Goal: Complete application form

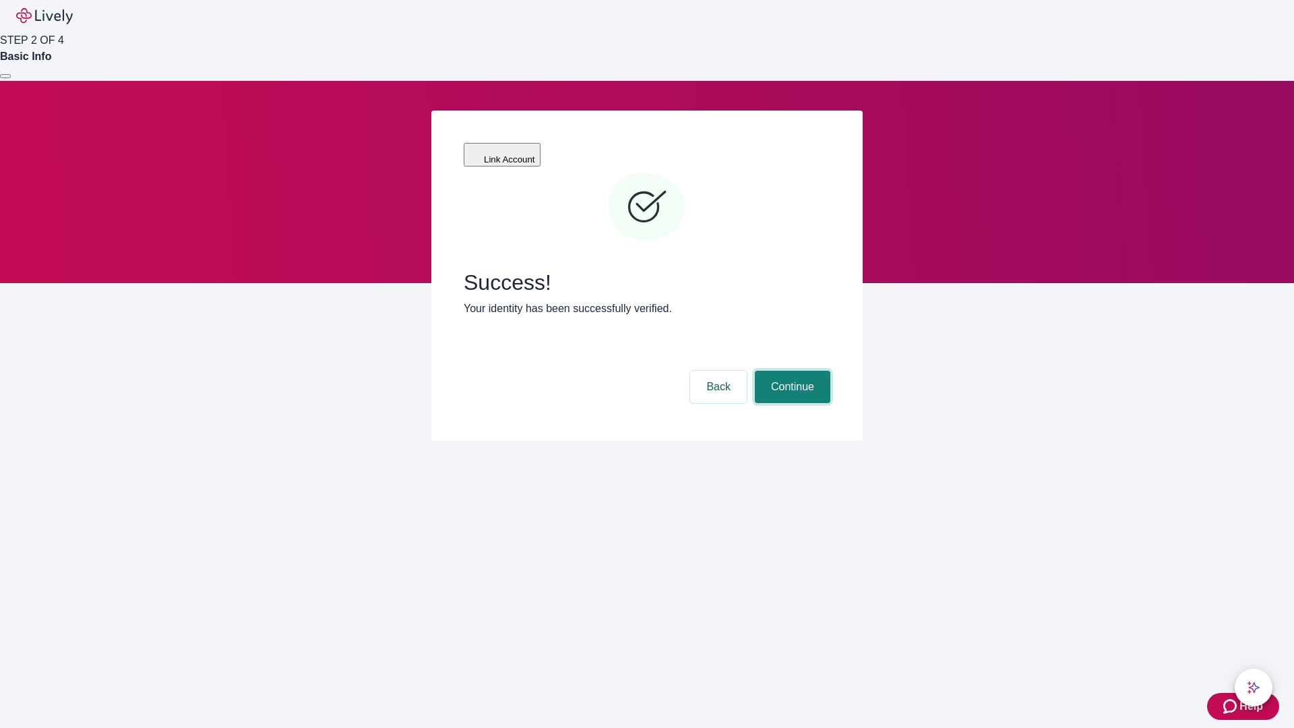
click at [791, 371] on button "Continue" at bounding box center [793, 387] width 76 height 32
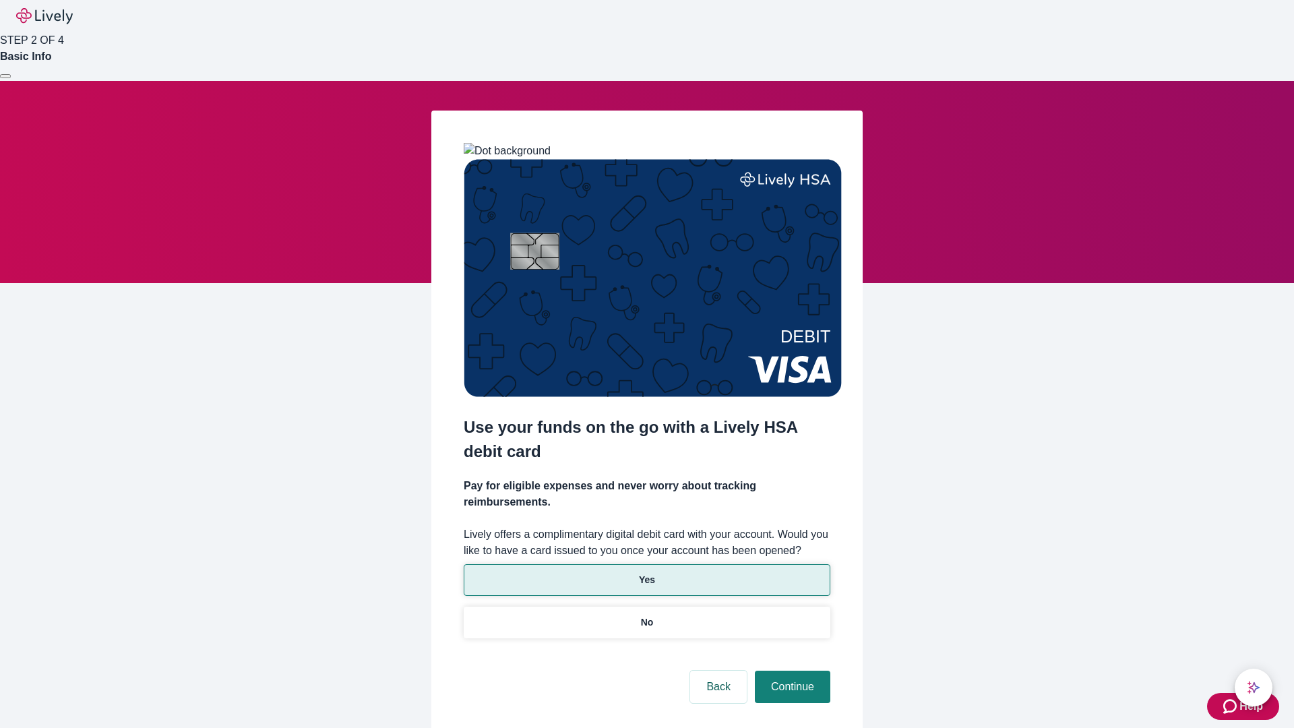
click at [647, 573] on p "Yes" at bounding box center [647, 580] width 16 height 14
click at [791, 671] on button "Continue" at bounding box center [793, 687] width 76 height 32
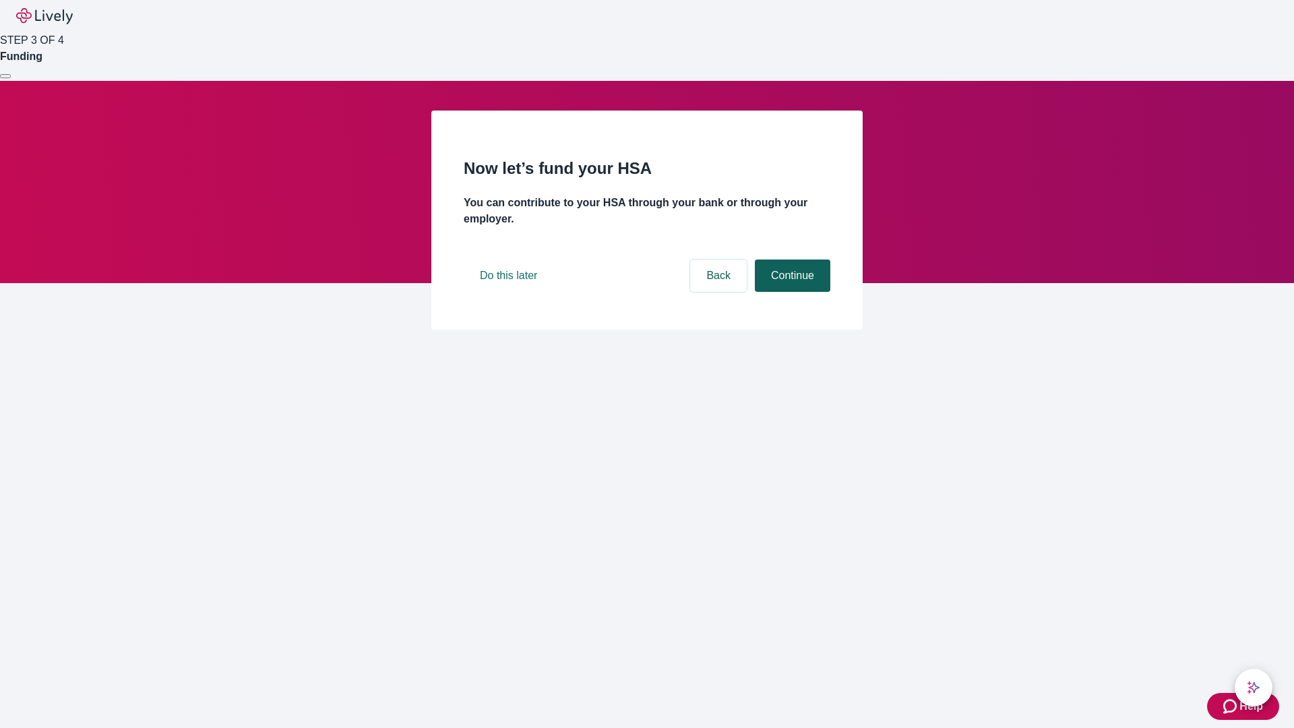
click at [791, 292] on button "Continue" at bounding box center [793, 276] width 76 height 32
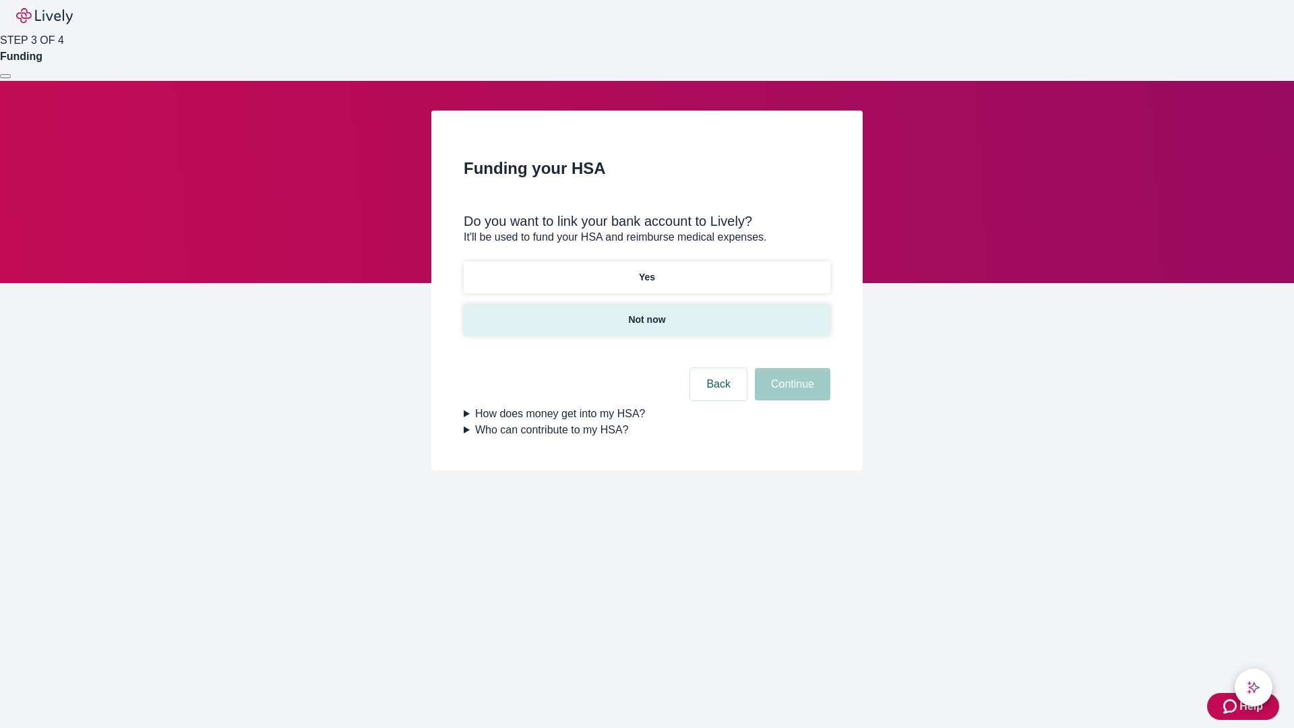
click at [647, 313] on p "Not now" at bounding box center [646, 320] width 37 height 14
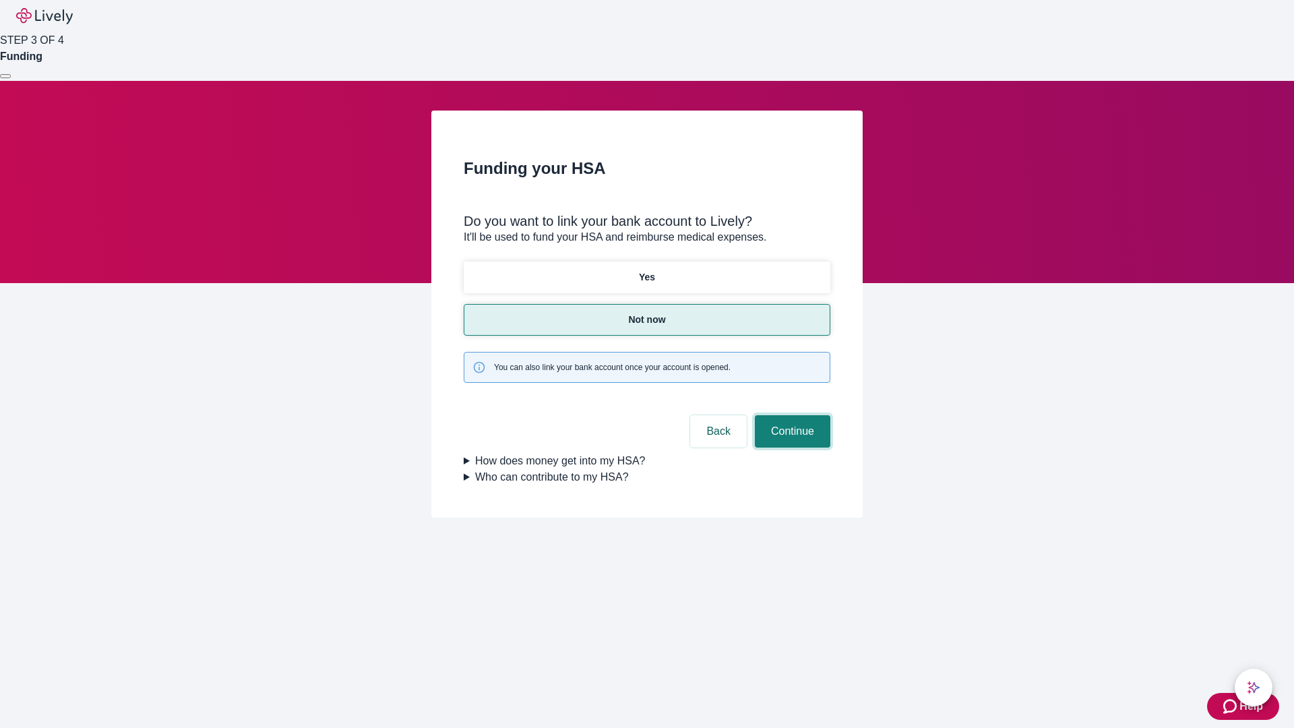
click at [791, 415] on button "Continue" at bounding box center [793, 431] width 76 height 32
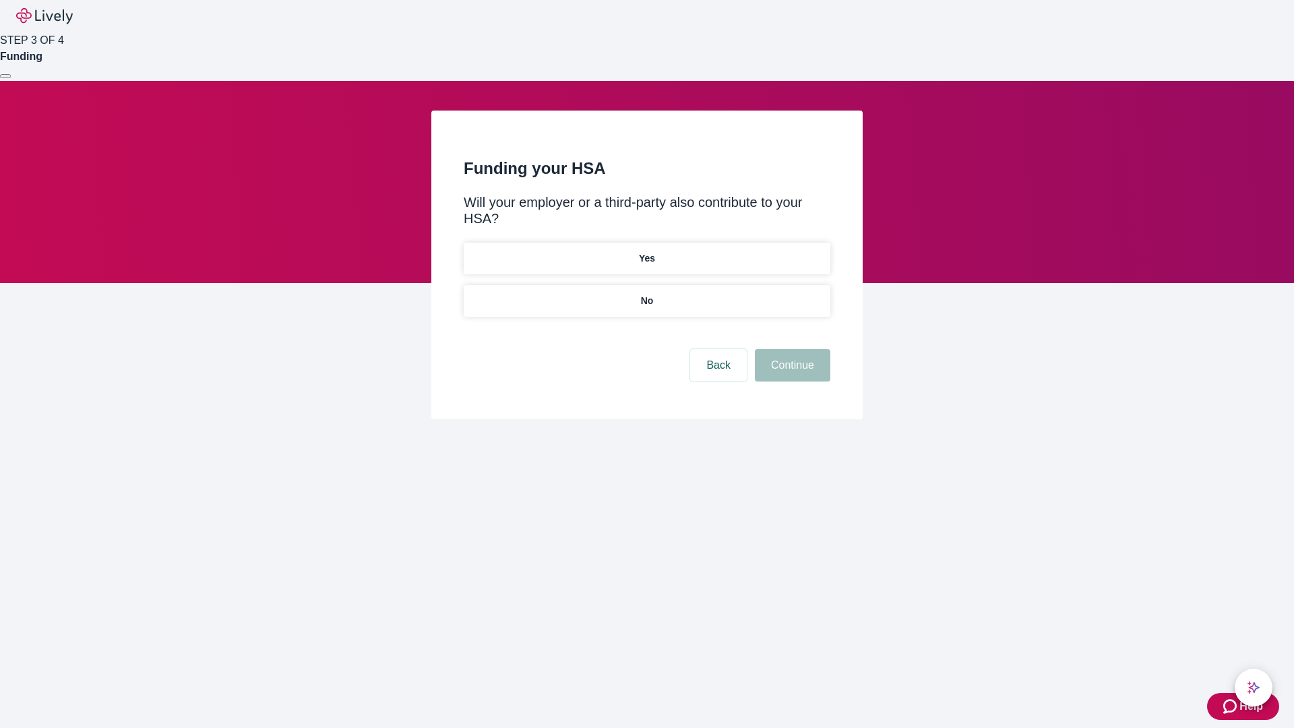
click at [647, 294] on p "No" at bounding box center [647, 301] width 13 height 14
click at [791, 349] on button "Continue" at bounding box center [793, 365] width 76 height 32
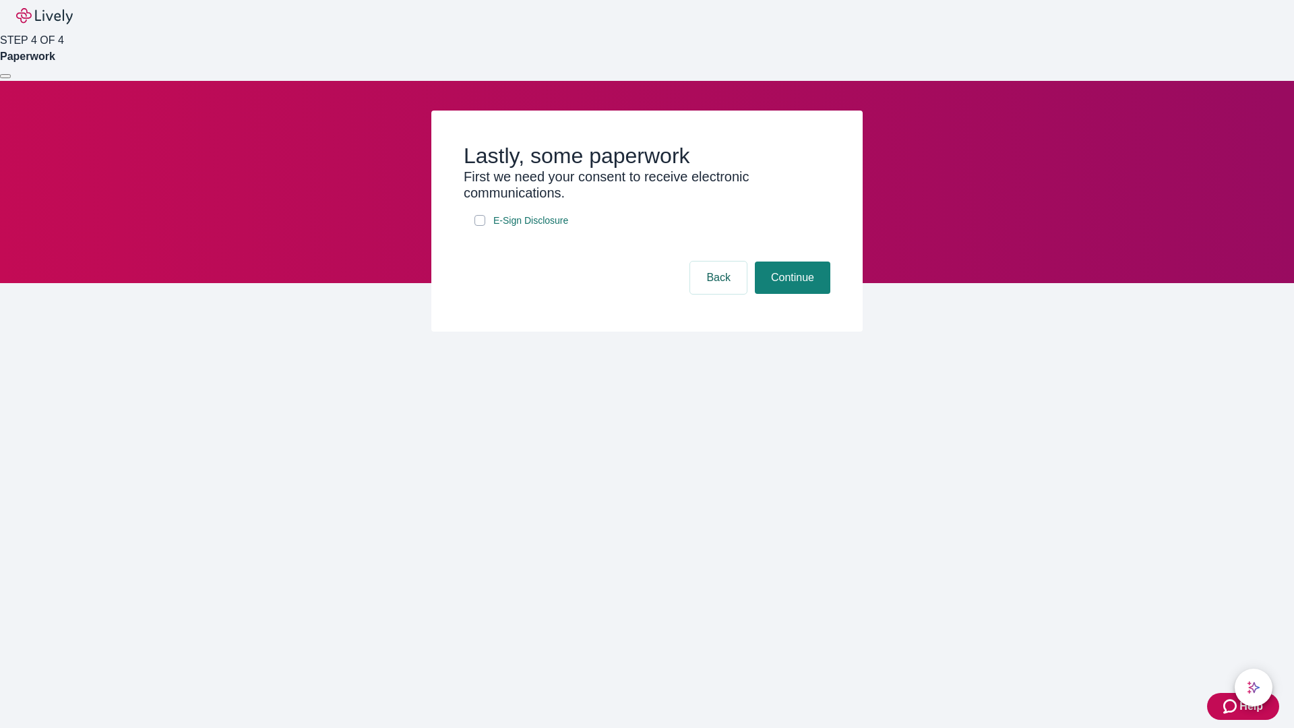
click at [480, 226] on input "E-Sign Disclosure" at bounding box center [480, 220] width 11 height 11
checkbox input "true"
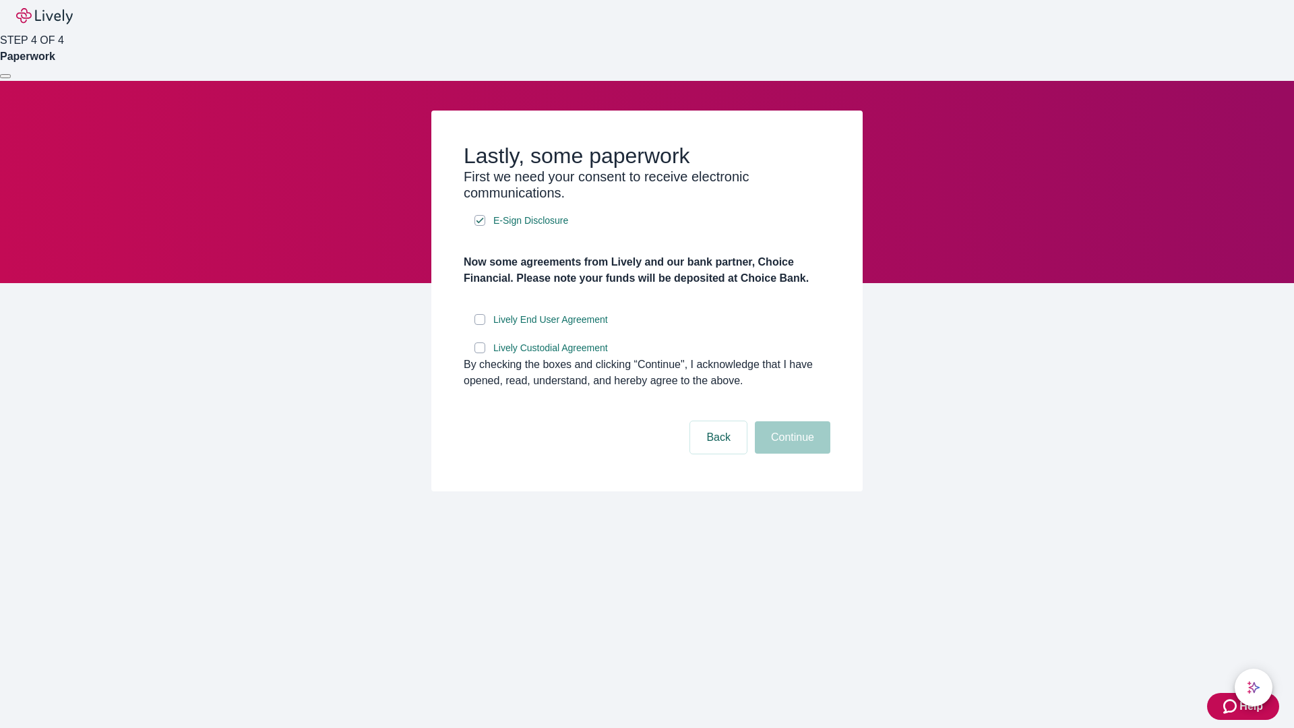
click at [480, 325] on input "Lively End User Agreement" at bounding box center [480, 319] width 11 height 11
checkbox input "true"
click at [480, 353] on input "Lively Custodial Agreement" at bounding box center [480, 347] width 11 height 11
checkbox input "true"
click at [791, 454] on button "Continue" at bounding box center [793, 437] width 76 height 32
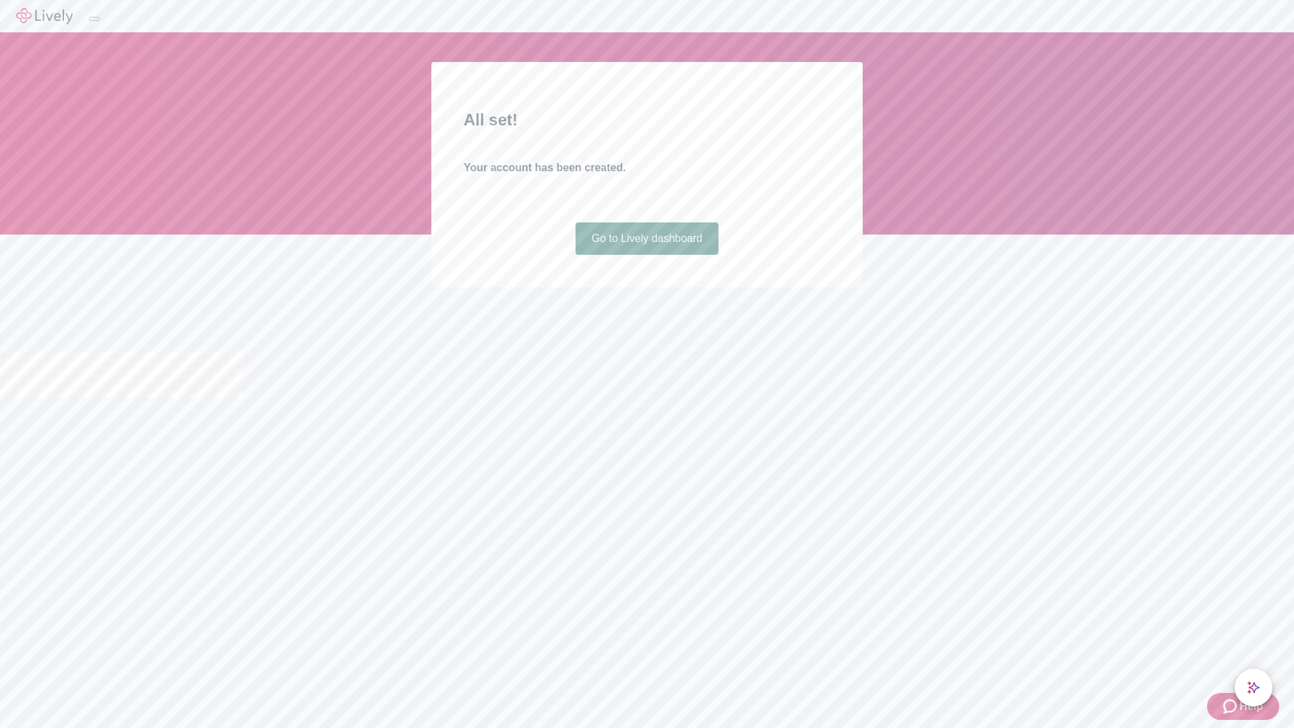
click at [647, 255] on link "Go to Lively dashboard" at bounding box center [648, 238] width 144 height 32
